Goal: Communication & Community: Answer question/provide support

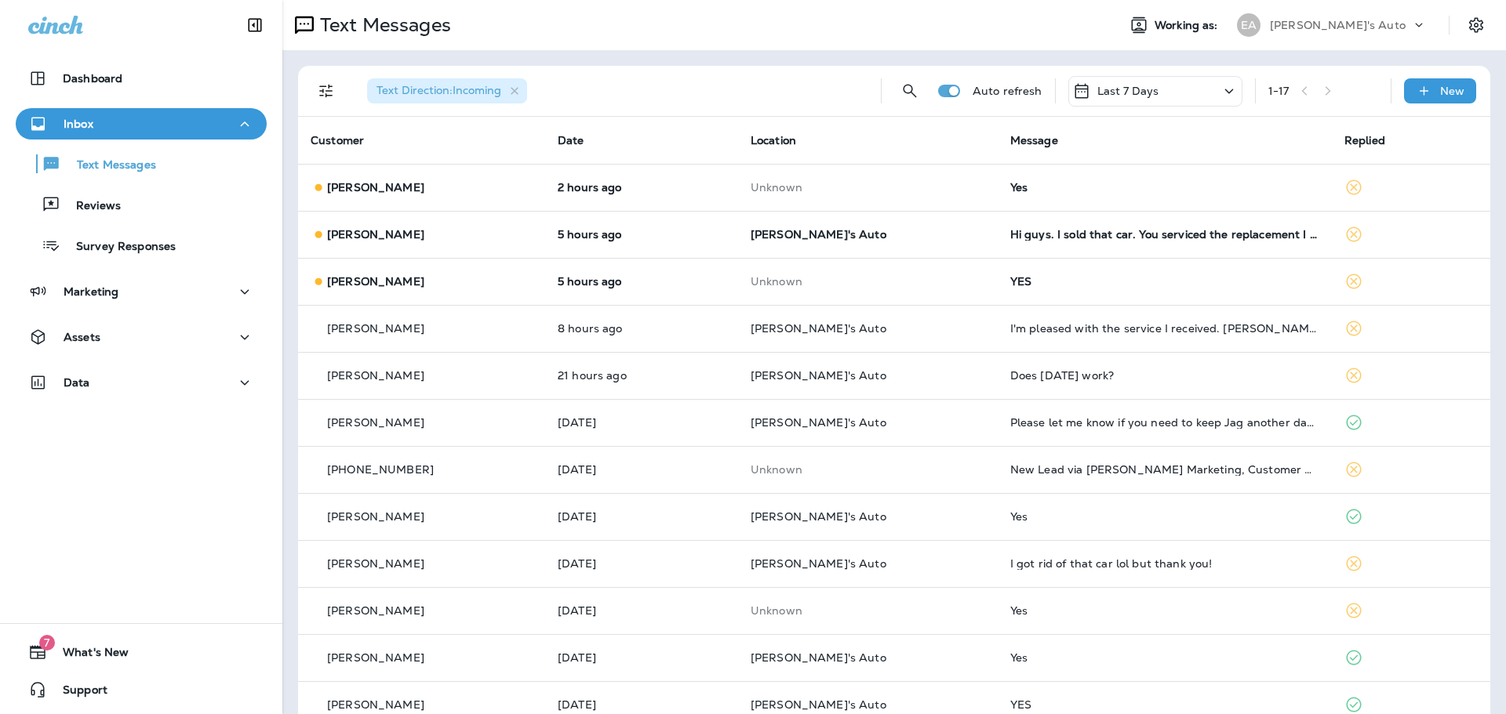
click at [417, 283] on div "[PERSON_NAME]" at bounding box center [422, 282] width 222 height 16
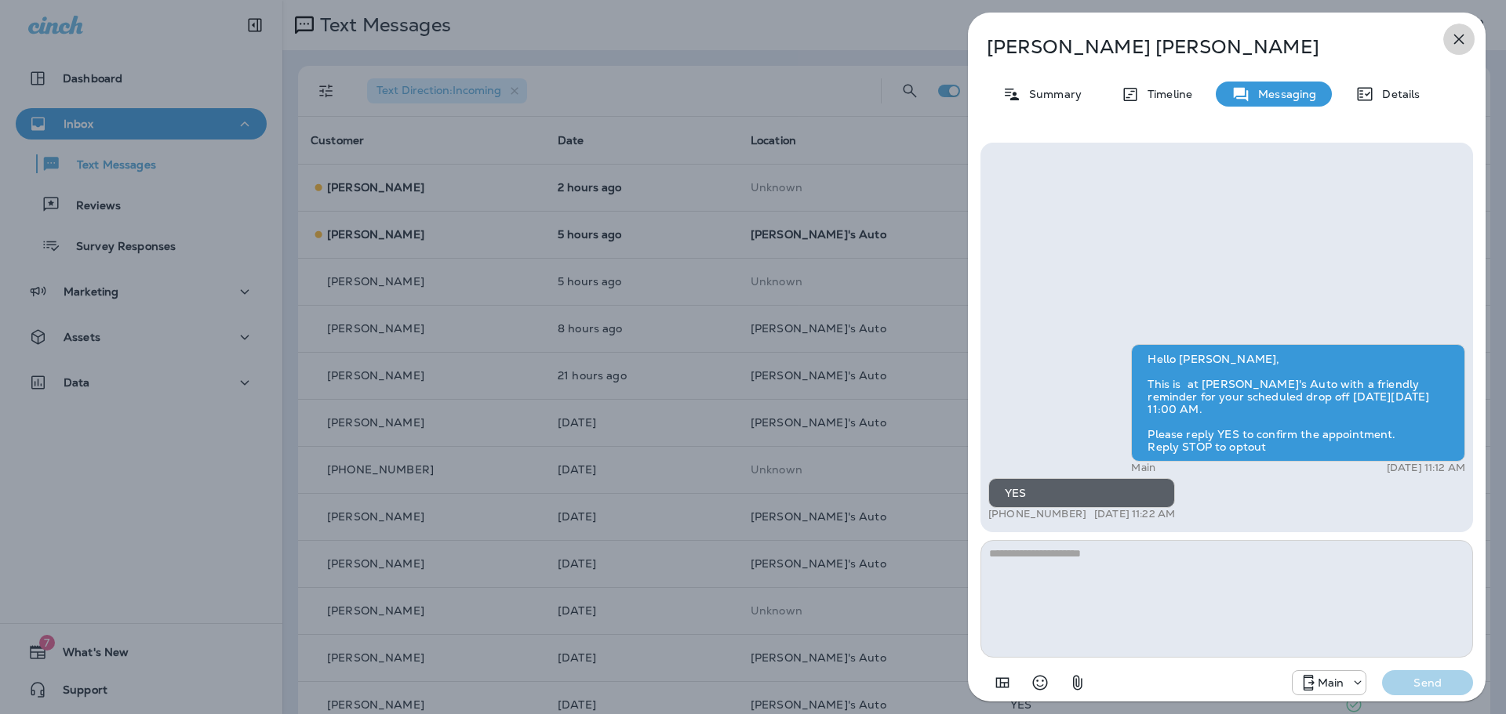
click at [1454, 31] on icon "button" at bounding box center [1458, 39] width 19 height 19
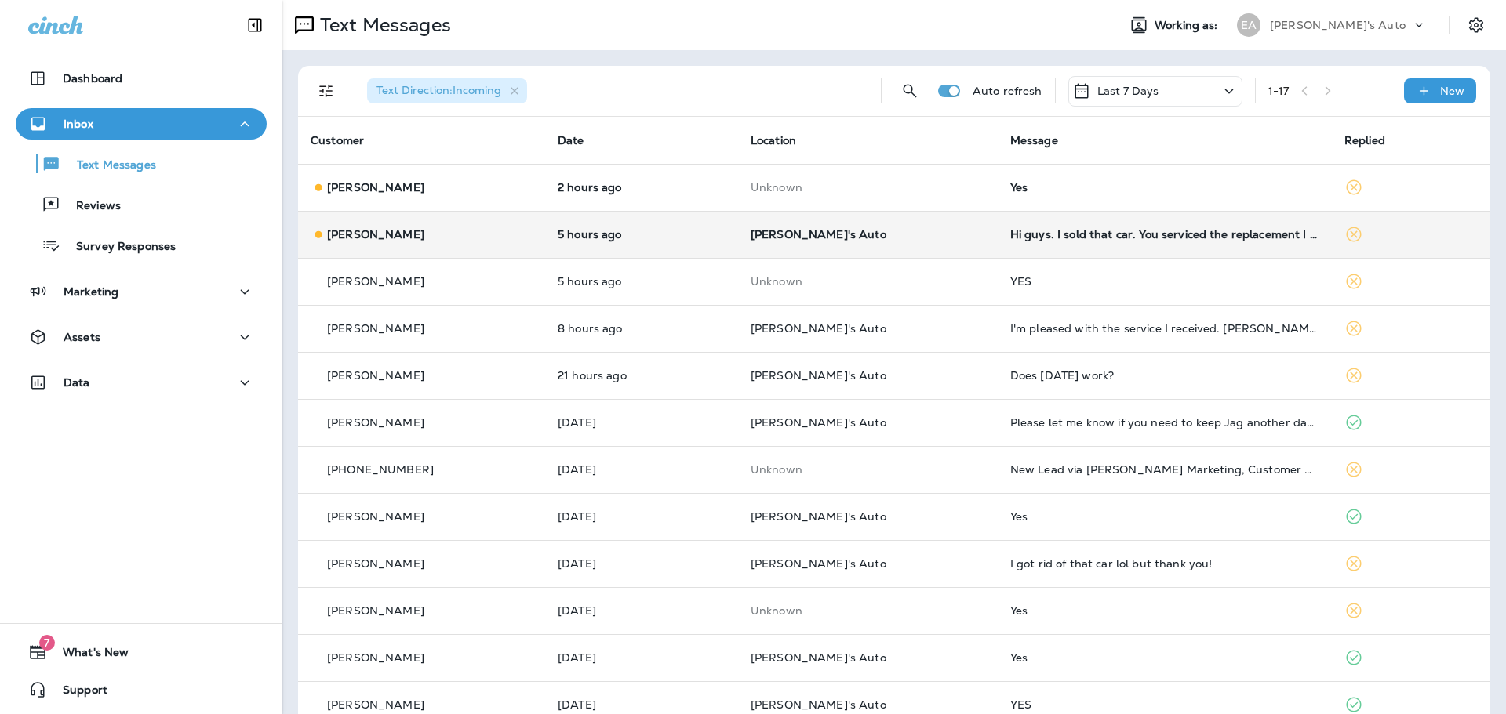
click at [627, 240] on p "5 hours ago" at bounding box center [642, 234] width 168 height 13
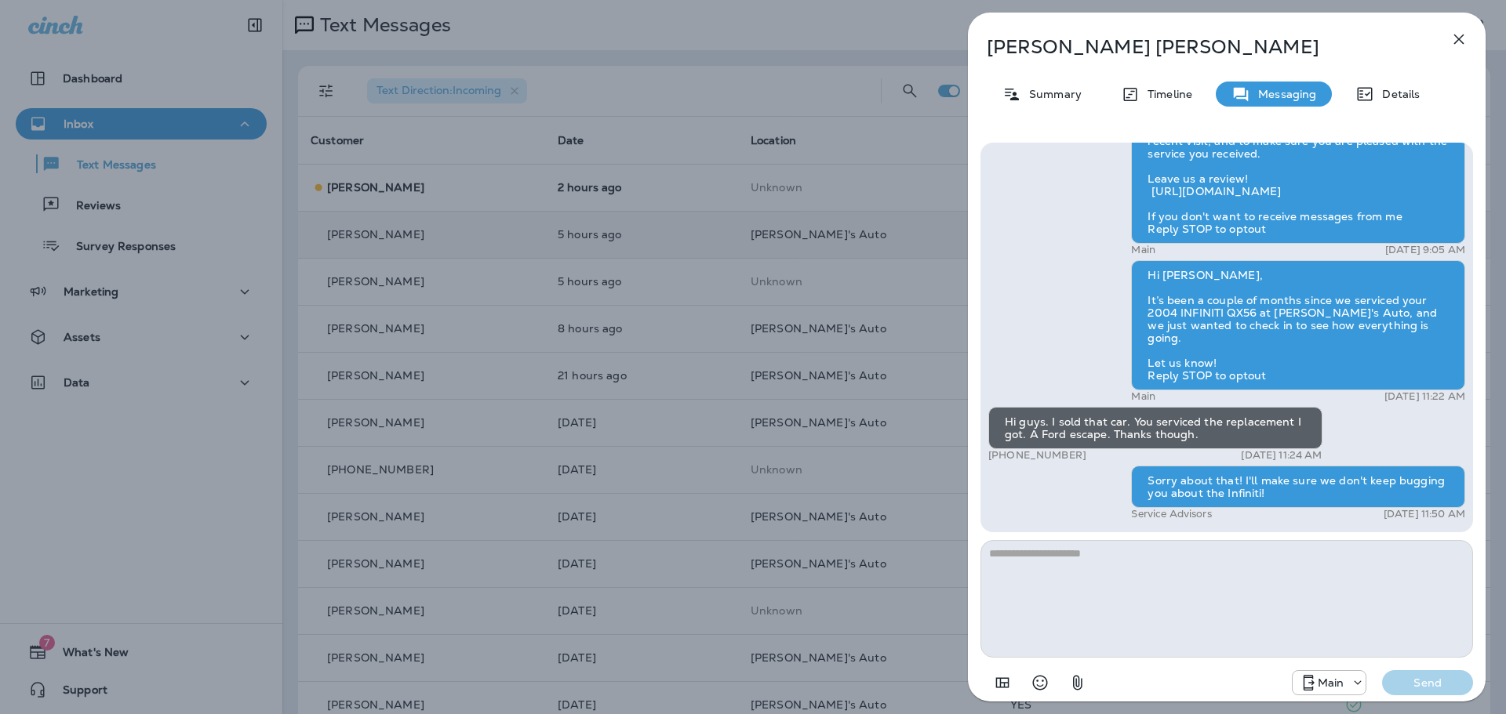
click at [1466, 45] on icon "button" at bounding box center [1458, 39] width 19 height 19
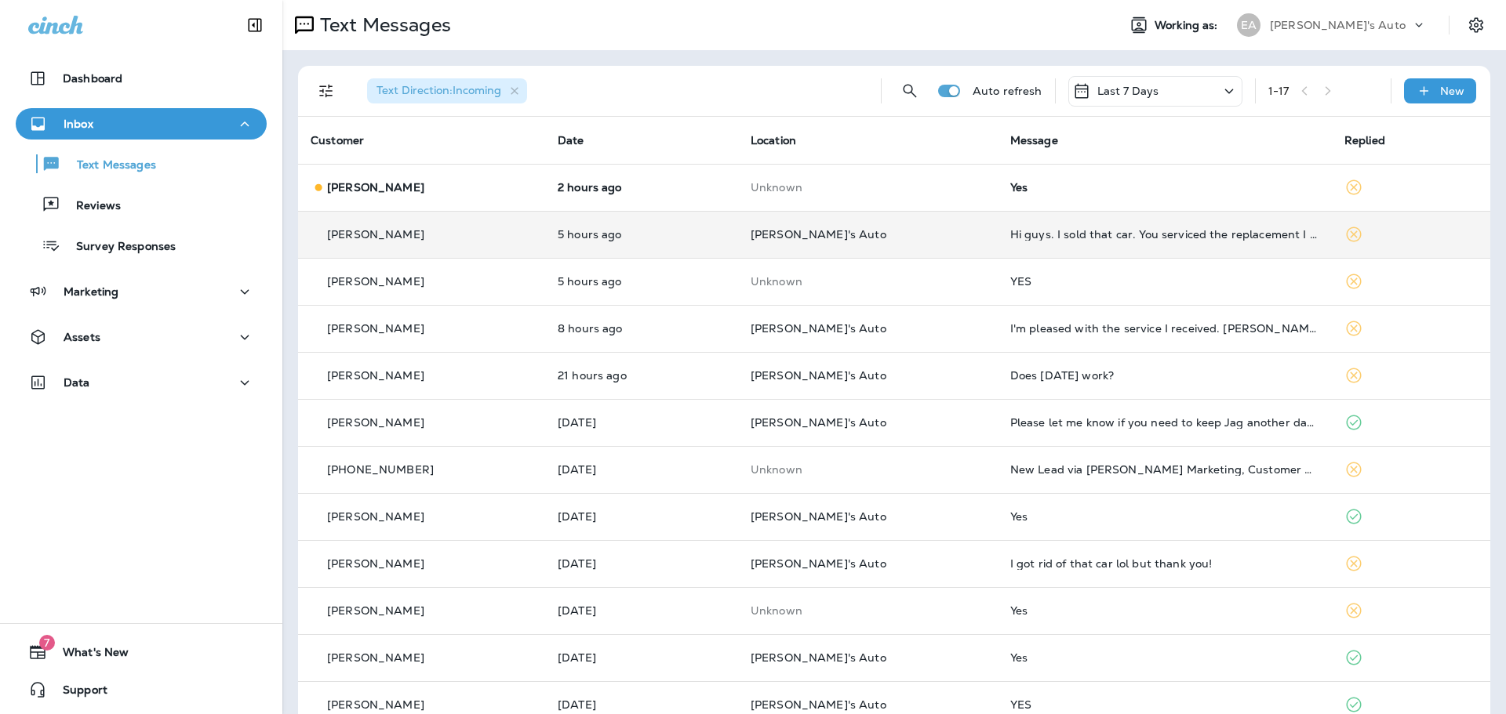
click at [489, 192] on div "[PERSON_NAME]" at bounding box center [422, 188] width 222 height 16
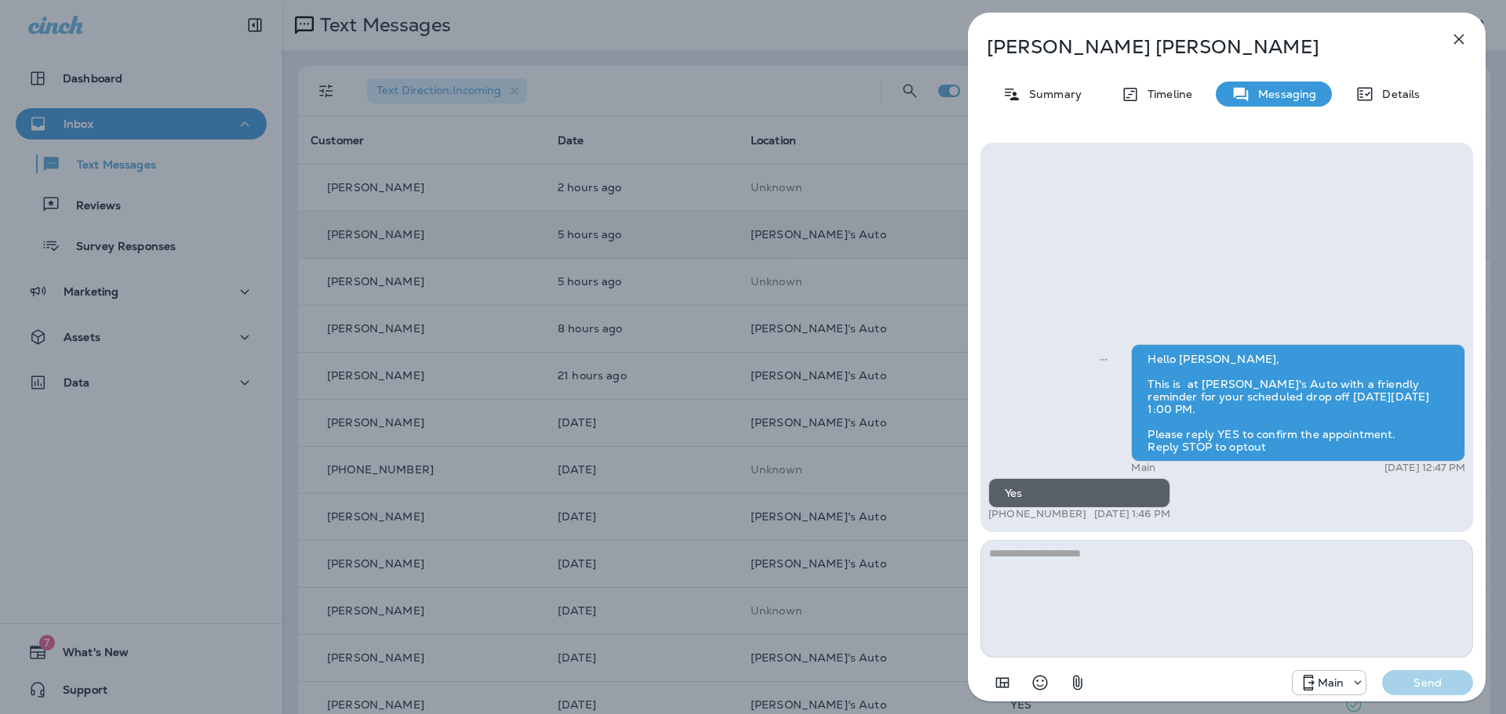
click at [1460, 36] on icon "button" at bounding box center [1458, 39] width 19 height 19
